Goal: Find specific page/section: Find specific page/section

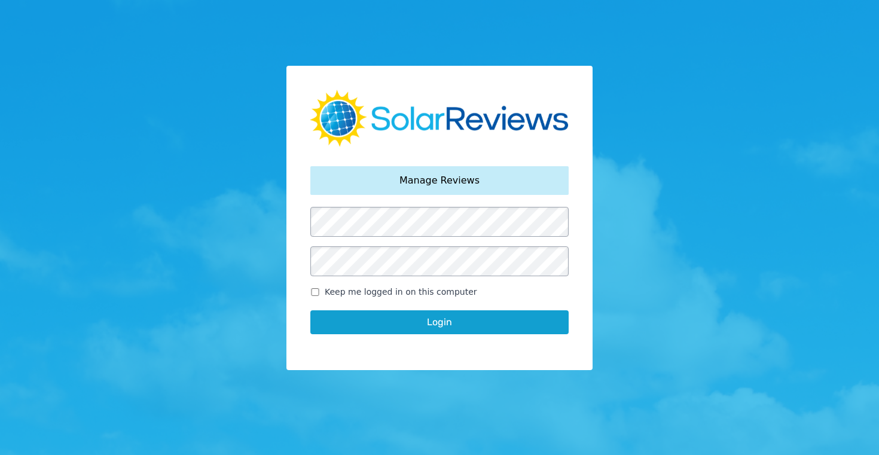
click at [315, 289] on input "Keep me logged in on this computer" at bounding box center [315, 292] width 10 height 8
checkbox input "true"
click at [436, 323] on button "Login" at bounding box center [439, 322] width 258 height 24
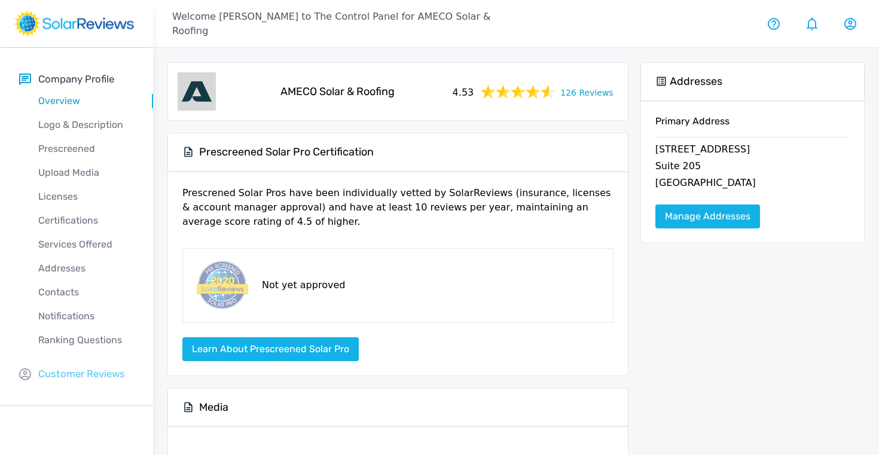
click at [76, 372] on p "Customer Reviews" at bounding box center [81, 374] width 87 height 15
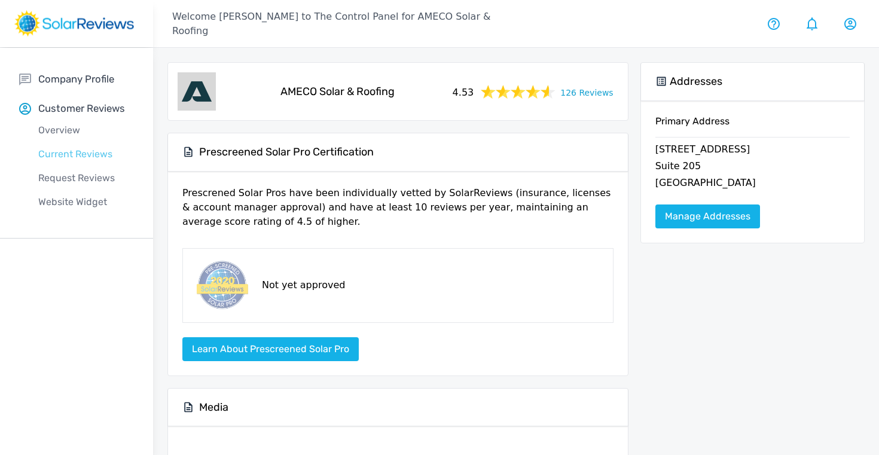
click at [74, 155] on p "Current Reviews" at bounding box center [86, 154] width 134 height 14
